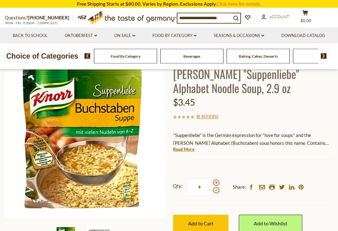
scroll to position [66, 0]
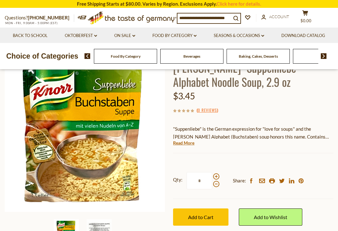
click at [191, 142] on link "Read More" at bounding box center [183, 143] width 21 height 6
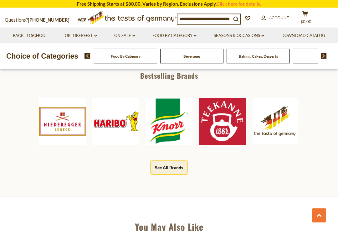
scroll to position [360, 0]
click at [287, 139] on div "Niederegger Haribo Knorr Teekanne The Taste of Germany" at bounding box center [169, 121] width 304 height 66
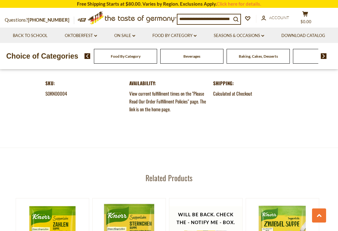
scroll to position [751, 0]
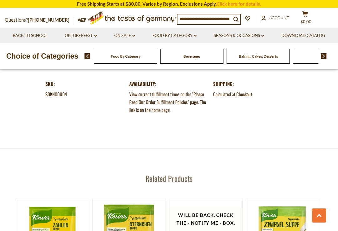
click at [135, 33] on link "On Sale dropdown_arrow" at bounding box center [124, 35] width 21 height 7
click at [140, 61] on link "Best By Deals" at bounding box center [125, 63] width 29 height 6
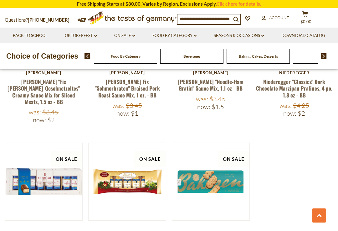
scroll to position [444, 0]
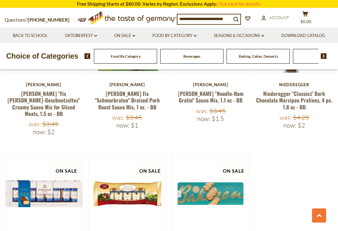
click at [135, 35] on icon at bounding box center [133, 36] width 3 height 2
click at [133, 49] on link "All On Sale" at bounding box center [122, 52] width 23 height 6
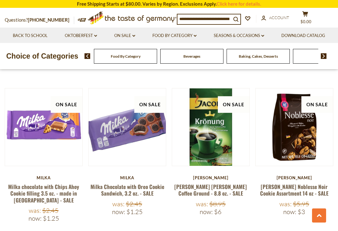
scroll to position [252, 0]
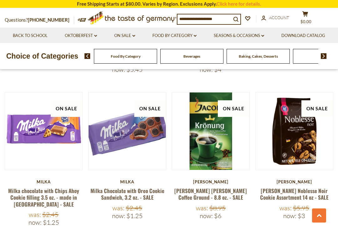
click at [33, 157] on img at bounding box center [43, 130] width 77 height 77
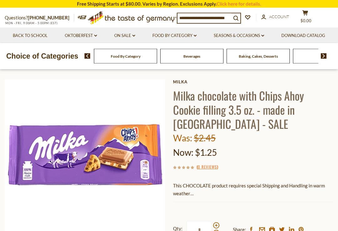
scroll to position [21, 0]
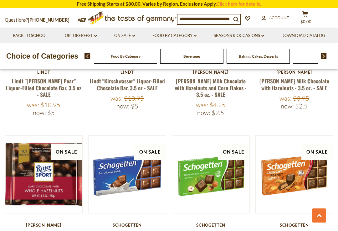
scroll to position [516, 0]
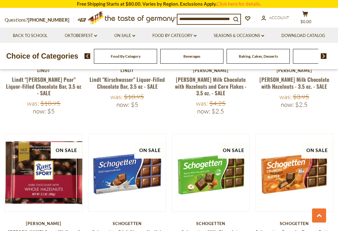
click at [294, 101] on label "Now:" at bounding box center [287, 105] width 13 height 8
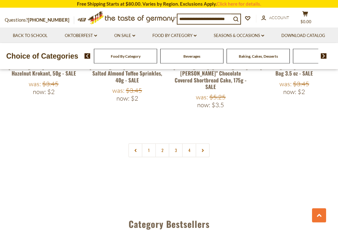
scroll to position [1446, 0]
click at [208, 143] on link at bounding box center [203, 150] width 14 height 14
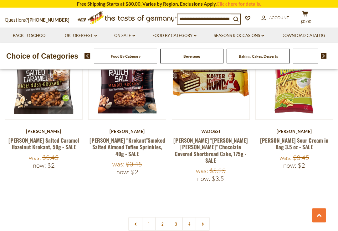
scroll to position [1373, 0]
click at [162, 217] on link "2" at bounding box center [162, 224] width 14 height 14
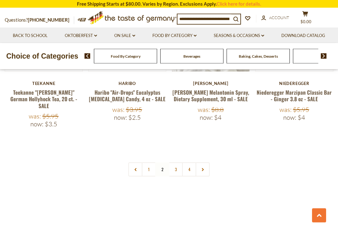
scroll to position [1426, 0]
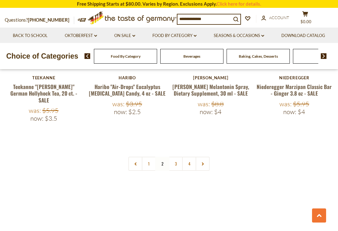
click at [178, 157] on link "3" at bounding box center [176, 164] width 14 height 14
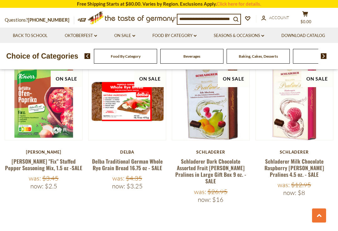
scroll to position [1379, 0]
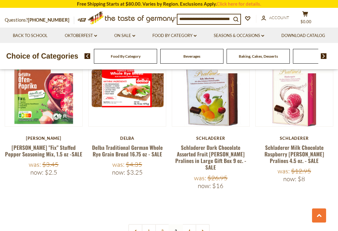
click at [37, 143] on link "[PERSON_NAME] "Fix" Stuffed Pepper Seasoning Mix, 1.5 oz -SALE" at bounding box center [43, 150] width 77 height 14
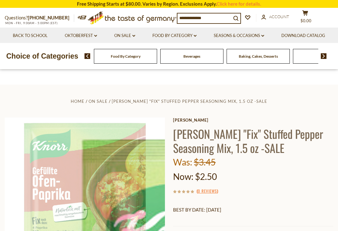
click at [187, 197] on div "[PERSON_NAME] [PERSON_NAME] "Fix" Stuffed Pepper Seasoning Mix, 1.5 oz -SALE Wa…" at bounding box center [253, 214] width 160 height 195
